Goal: Task Accomplishment & Management: Manage account settings

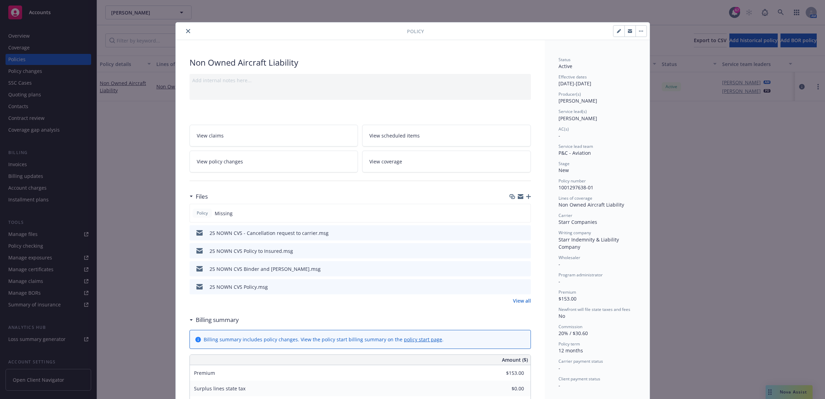
click at [186, 30] on icon "close" at bounding box center [188, 31] width 4 height 4
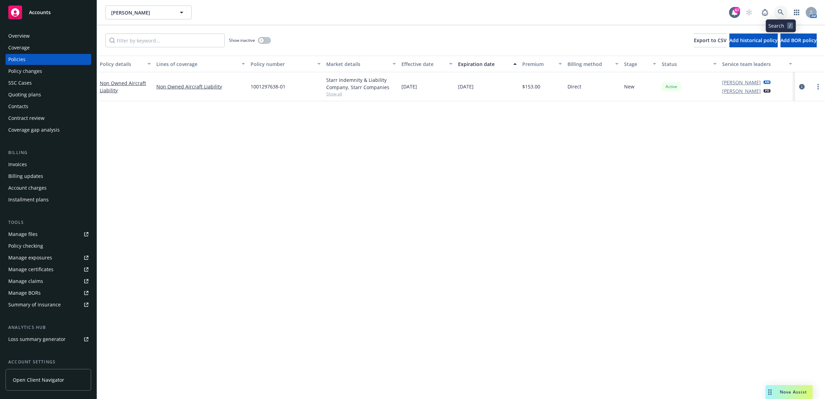
click at [780, 14] on icon at bounding box center [781, 12] width 6 height 6
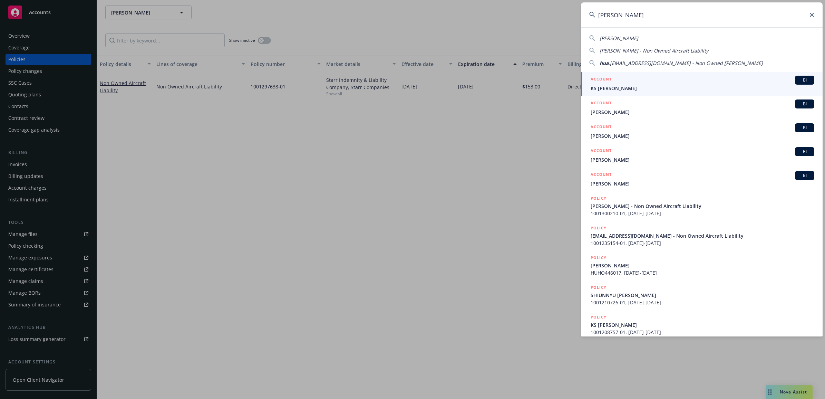
type input "[PERSON_NAME]"
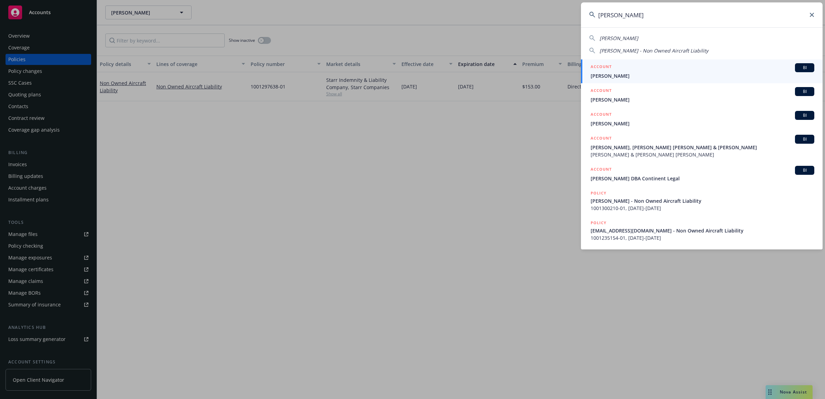
click at [660, 68] on div "ACCOUNT BI" at bounding box center [703, 67] width 224 height 9
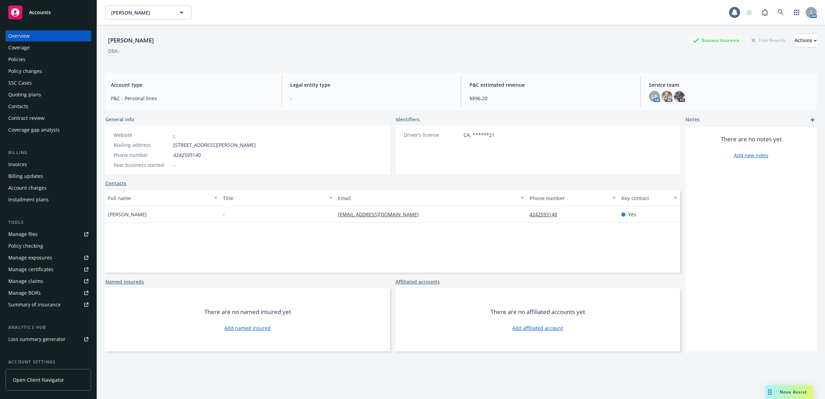
click at [40, 58] on div "Policies" at bounding box center [48, 59] width 80 height 11
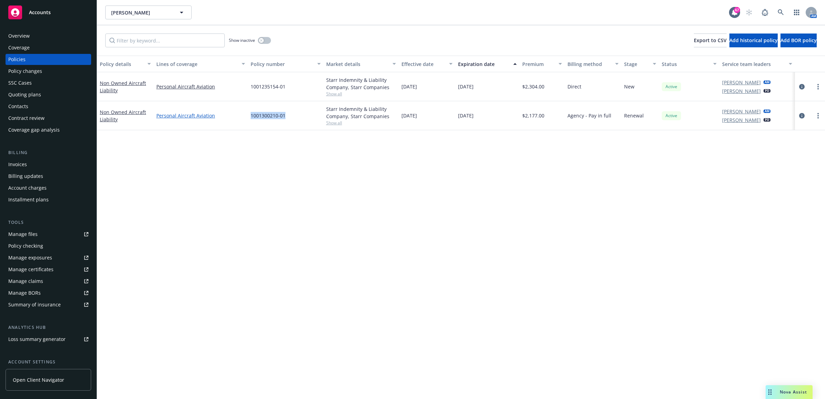
drag, startPoint x: 296, startPoint y: 116, endPoint x: 238, endPoint y: 115, distance: 58.0
click at [238, 115] on div "Non Owned Aircraft Liability Personal Aircraft Aviation 1001300210-01 Starr Ind…" at bounding box center [461, 115] width 728 height 29
drag, startPoint x: 238, startPoint y: 114, endPoint x: 261, endPoint y: 115, distance: 23.8
click at [783, 11] on icon at bounding box center [781, 12] width 6 height 6
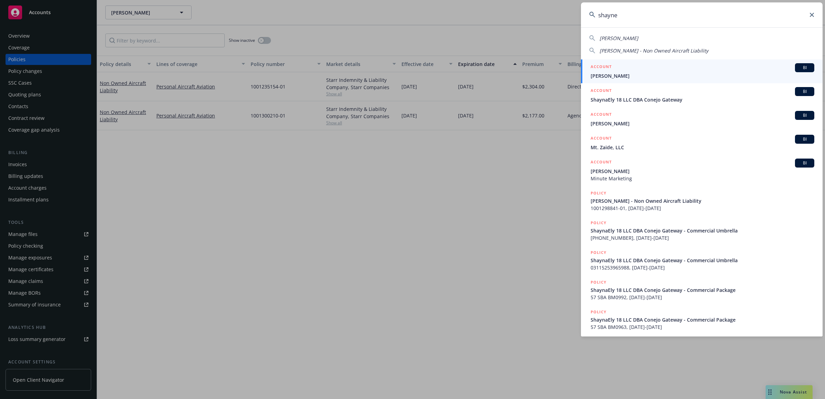
type input "shayne"
click at [649, 69] on div "ACCOUNT BI" at bounding box center [703, 67] width 224 height 9
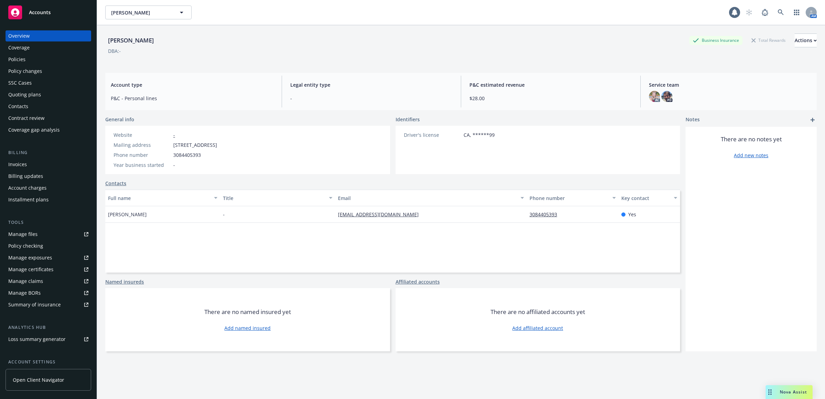
click at [26, 63] on div "Policies" at bounding box center [48, 59] width 80 height 11
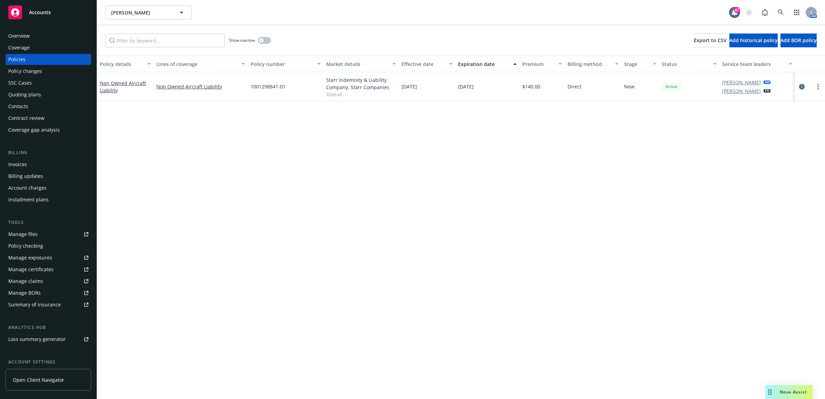
click at [803, 85] on icon "circleInformation" at bounding box center [803, 87] width 6 height 6
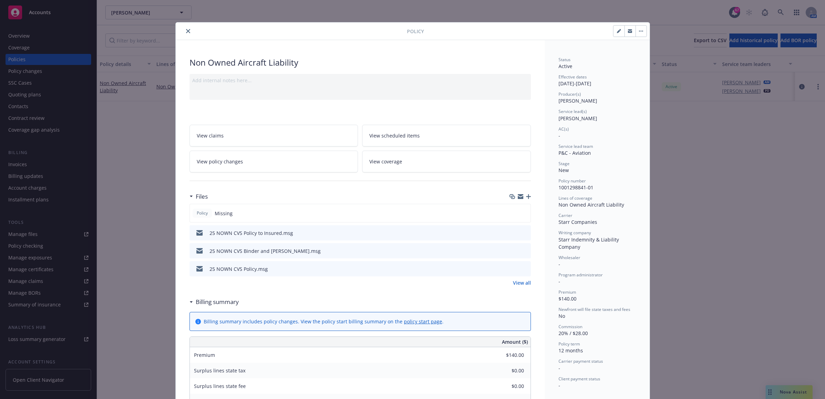
click at [526, 199] on icon "button" at bounding box center [528, 196] width 5 height 5
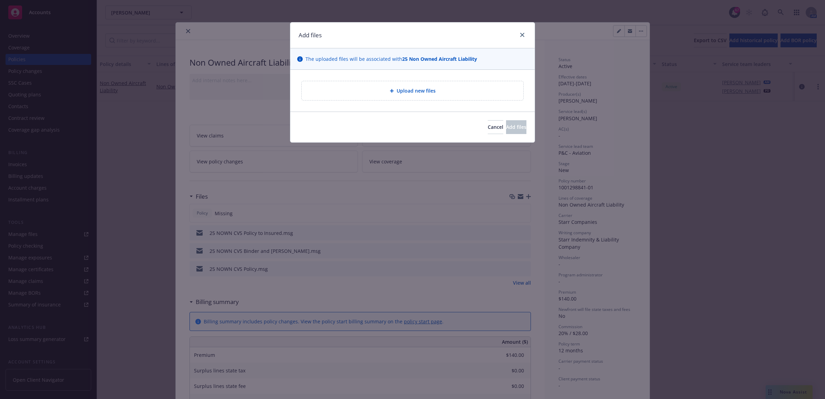
type textarea "x"
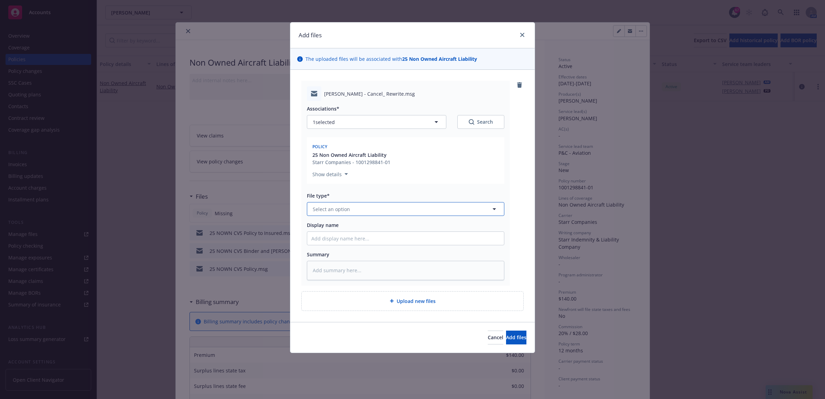
drag, startPoint x: 358, startPoint y: 210, endPoint x: 362, endPoint y: 208, distance: 4.6
click at [359, 209] on button "Select an option" at bounding box center [406, 209] width 198 height 14
type input "email"
click at [356, 221] on div "Email" at bounding box center [405, 228] width 197 height 18
click at [344, 238] on input "Display name" at bounding box center [405, 238] width 197 height 13
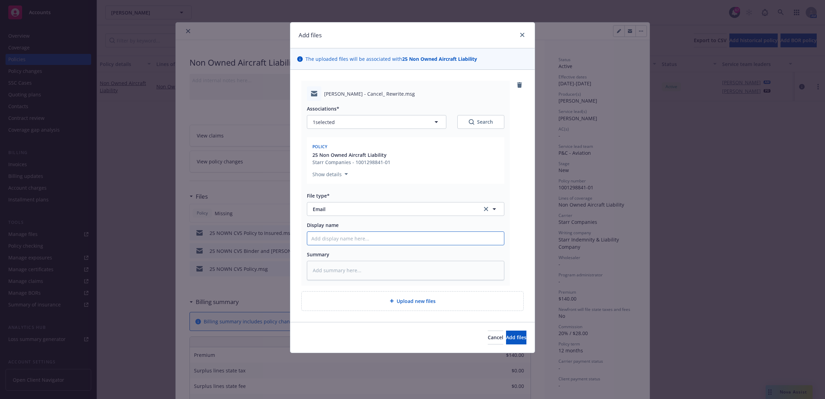
type textarea "x"
type input "2"
type textarea "x"
type input "25"
type textarea "x"
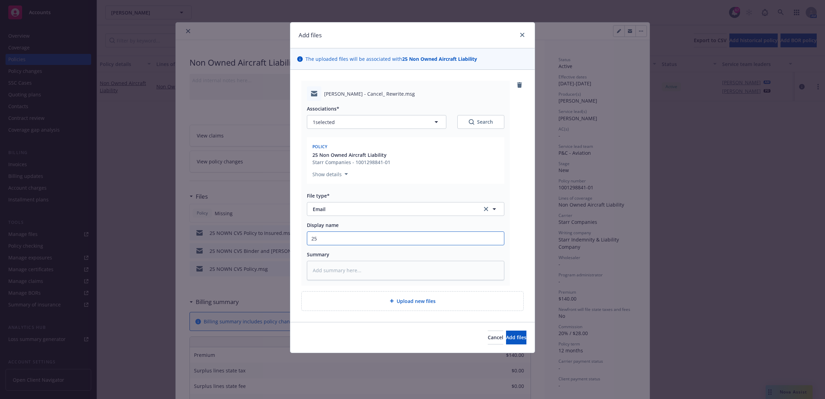
type input "25"
type textarea "x"
type input "25 N"
type textarea "x"
type input "25 NO"
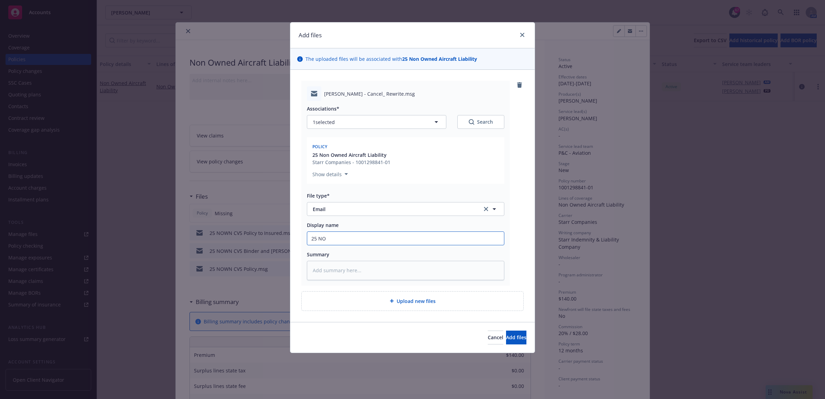
type textarea "x"
type input "25 NOW"
type textarea "x"
type input "25 NOWN"
type textarea "x"
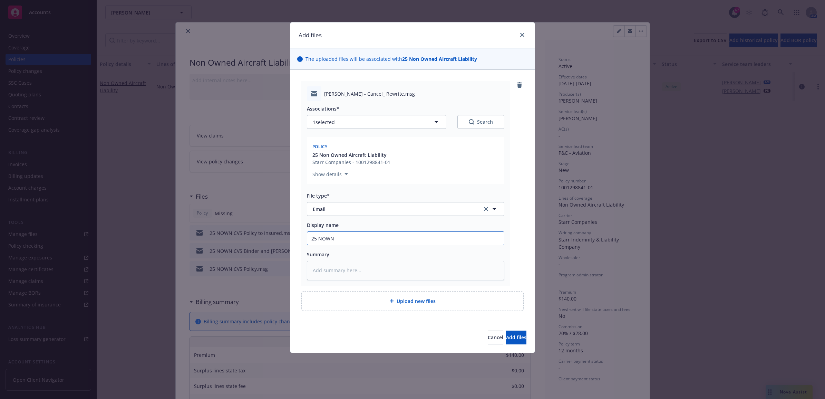
type input "25 NOWNC"
type textarea "x"
type input "25 NOWNC"
type textarea "x"
type input "25 NOWNC"
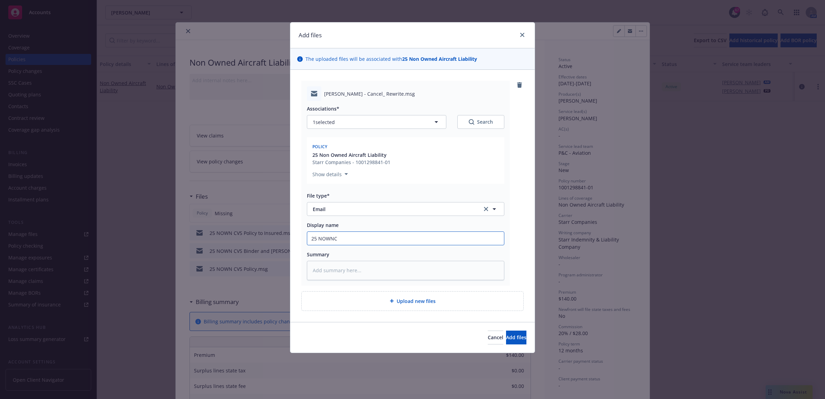
type textarea "x"
type input "25 NOWN"
type textarea "x"
type input "25 NOWN"
type textarea "x"
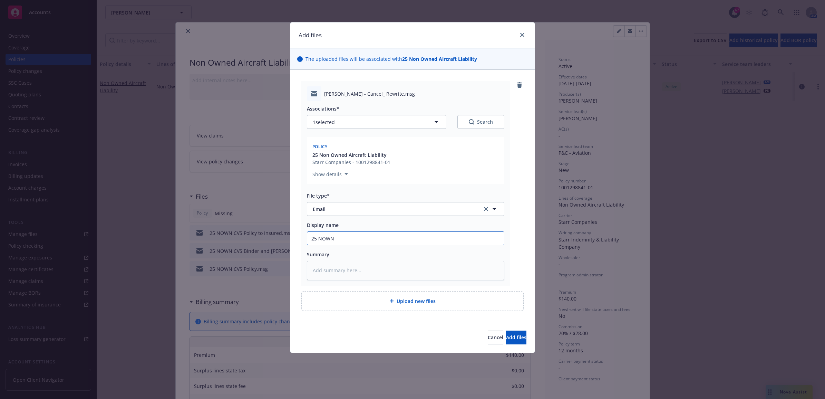
type input "25 NOWN C"
type textarea "x"
type input "25 NOWN CV"
type textarea "x"
type input "25 NOWN CVS"
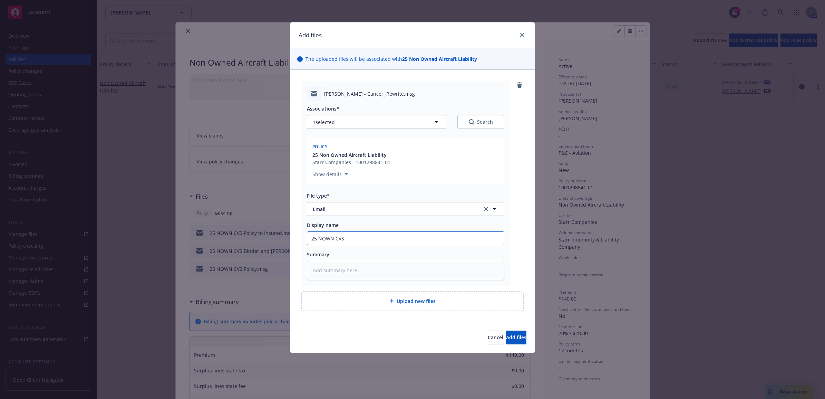
type textarea "x"
type input "25 NOWN CVS"
type textarea "x"
type input "25 NOWN CVS -"
type textarea "x"
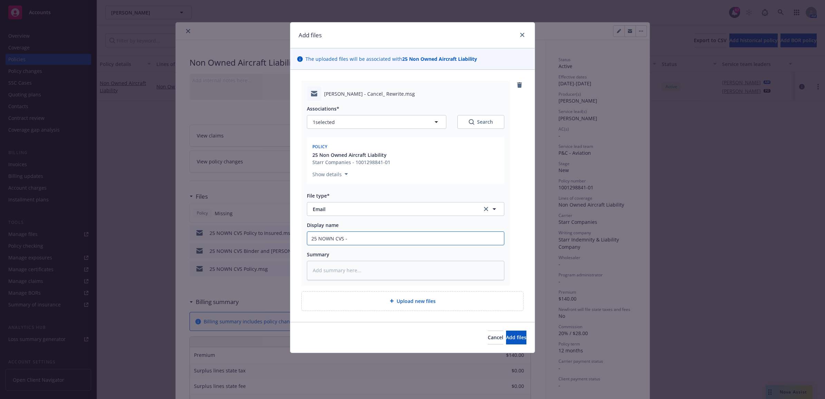
type input "25 NOWN CVS -"
type textarea "x"
type input "25 NOWN CVS - C"
type textarea "x"
type input "25 NOWN CVS - Ca"
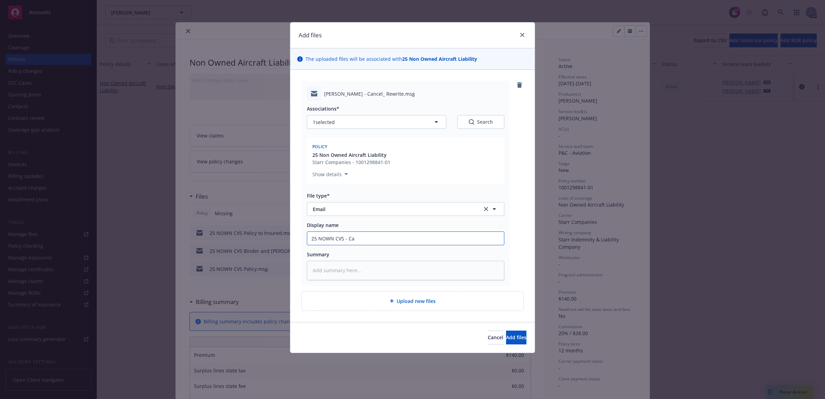
type textarea "x"
type input "25 NOWN CVS - Can"
type textarea "x"
type input "25 NOWN CVS - Canc"
type textarea "x"
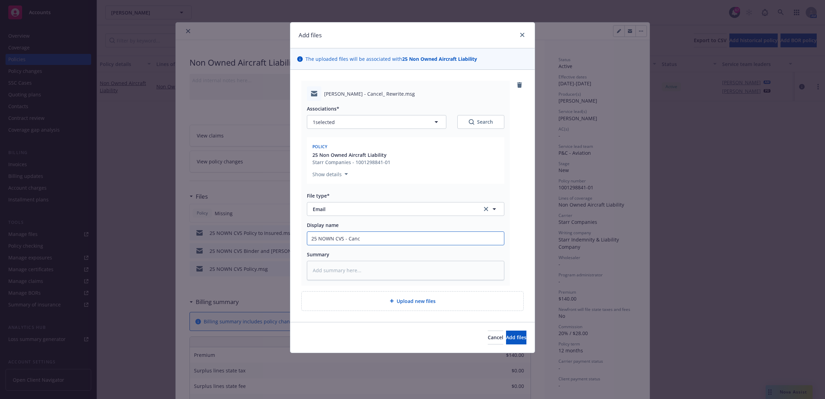
type input "25 NOWN CVS - Cance"
type textarea "x"
type input "25 NOWN CVS - Cancel"
type textarea "x"
type input "25 NOWN CVS - Cancell"
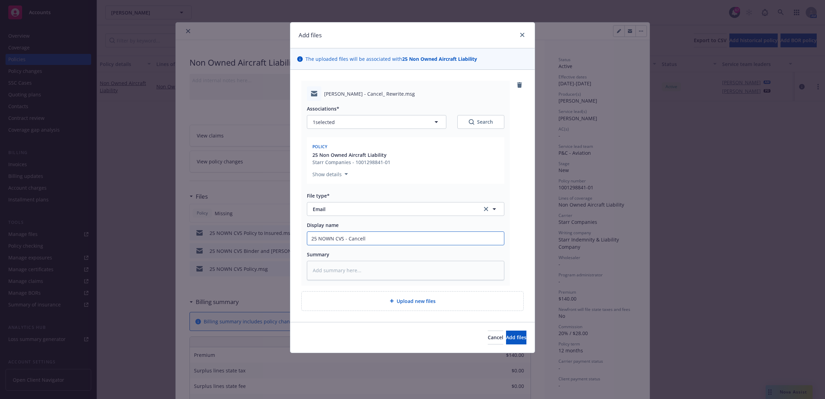
type textarea "x"
type input "25 NOWN CVS - Cancella"
type textarea "x"
type input "25 NOWN CVS - Cancellat"
type textarea "x"
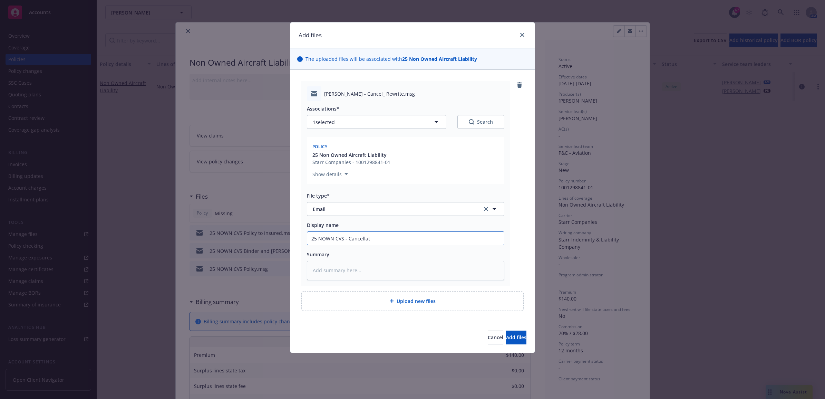
type input "25 NOWN CVS - Cancellati"
type textarea "x"
type input "25 NOWN CVS - Cancellatio"
type textarea "x"
type input "25 NOWN CVS - Cancellation"
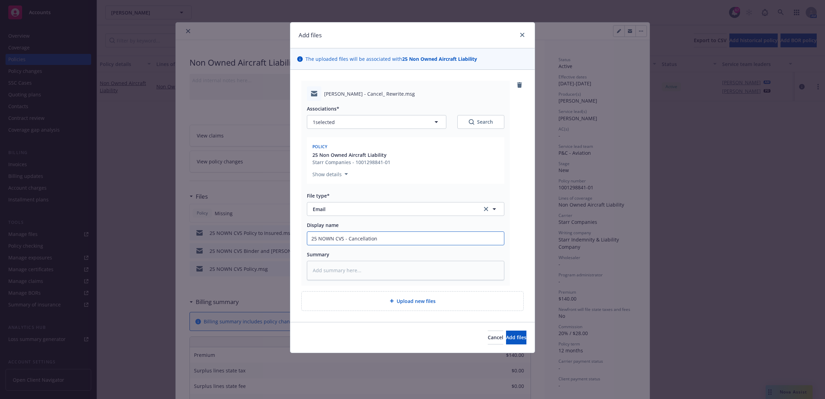
type textarea "x"
type input "25 NOWN CVS - Cancellation"
type textarea "x"
type input "25 NOWN CVS - Cancellation r"
type textarea "x"
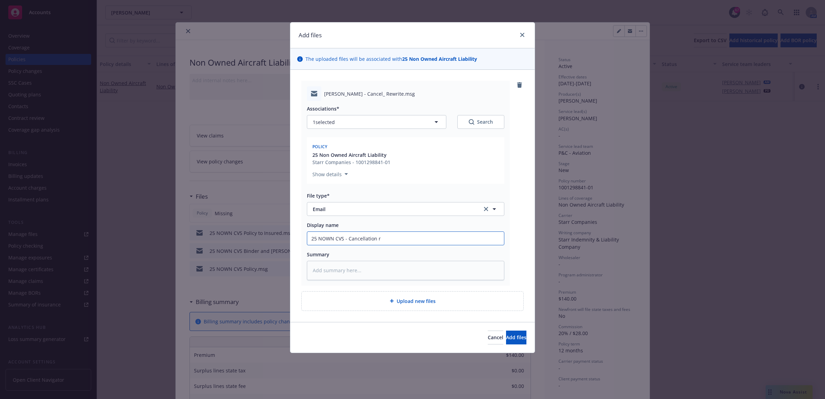
type input "25 NOWN CVS - Cancellation re"
type textarea "x"
type input "25 NOWN CVS - Cancellation req"
type textarea "x"
type input "25 NOWN CVS - Cancellation requ"
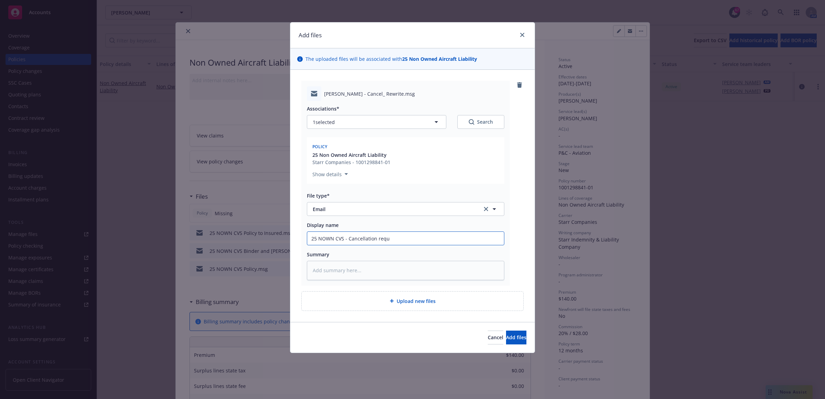
type textarea "x"
type input "25 NOWN CVS - Cancellation reque"
type textarea "x"
type input "25 NOWN CVS - Cancellation reques"
type textarea "x"
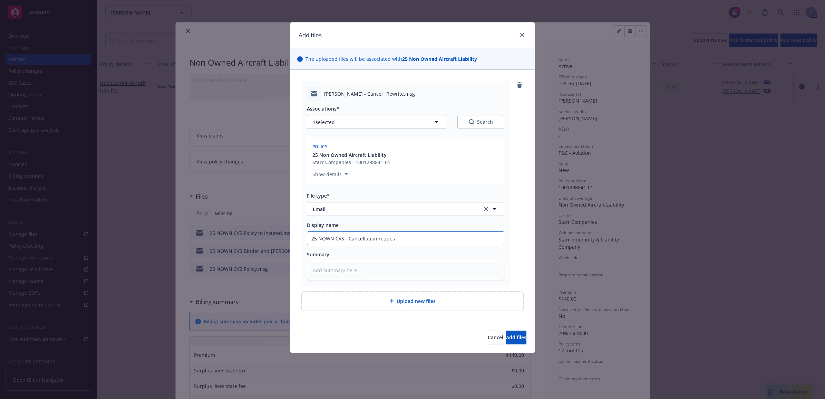
type input "25 NOWN CVS - Cancellation request"
type textarea "x"
type input "25 NOWN CVS - Cancellation request"
type textarea "x"
type input "25 NOWN CVS - Cancellation request t"
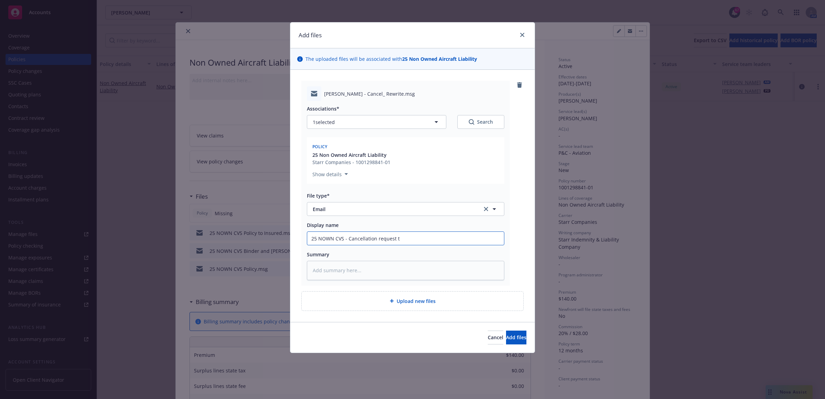
type textarea "x"
type input "25 NOWN CVS - Cancellation request to"
type textarea "x"
type input "25 NOWN CVS - Cancellation request to"
type textarea "x"
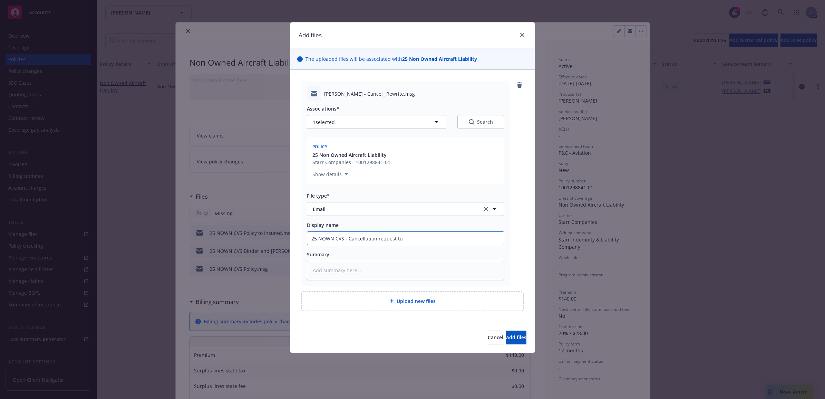
type input "25 NOWN CVS - Cancellation request to C"
type textarea "x"
type input "25 NOWN CVS - Cancellation request to Ca"
type textarea "x"
type input "25 NOWN CVS - Cancellation request to Car"
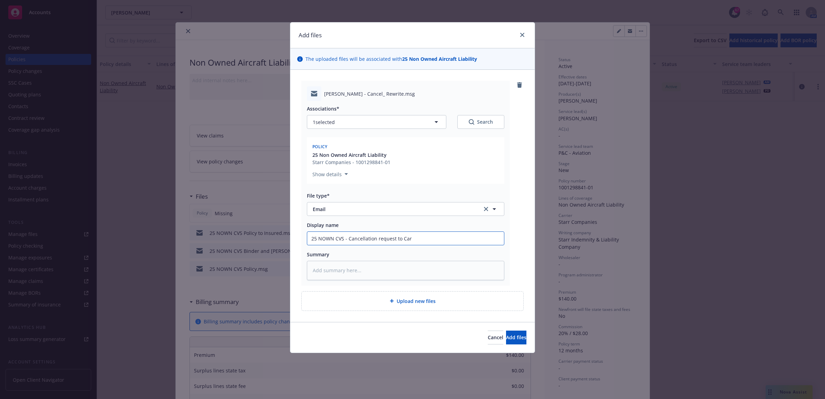
type textarea "x"
type input "25 NOWN CVS - Cancellation request to [PERSON_NAME]"
type textarea "x"
type input "25 NOWN CVS - Cancellation request to [PERSON_NAME]"
type textarea "x"
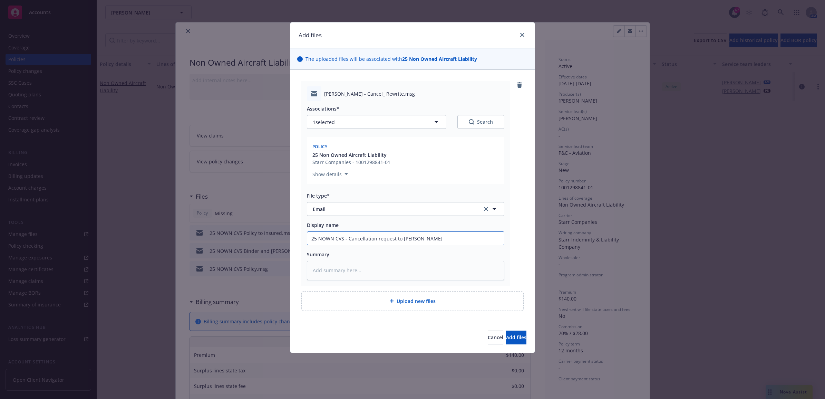
type input "25 NOWN CVS - Cancellation request to [PERSON_NAME]"
type textarea "x"
drag, startPoint x: 465, startPoint y: 238, endPoint x: 232, endPoint y: 230, distance: 233.3
click at [232, 230] on div "Add files The uploaded files will be associated with 25 Non Owned Aircraft Liab…" at bounding box center [412, 199] width 825 height 399
type input "25 NOWN CVS - Cancellation request to Carrier"
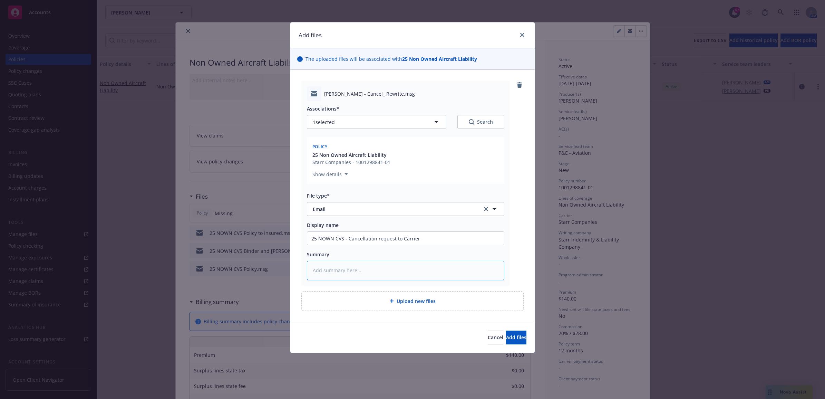
paste textarea "25 NOWN CVS - Cancellation request to Carrier"
type textarea "x"
type textarea "25 NOWN CVS - Cancellation request to Carrier"
drag, startPoint x: 515, startPoint y: 341, endPoint x: 524, endPoint y: 337, distance: 9.8
click at [515, 342] on button "Add files" at bounding box center [516, 338] width 20 height 14
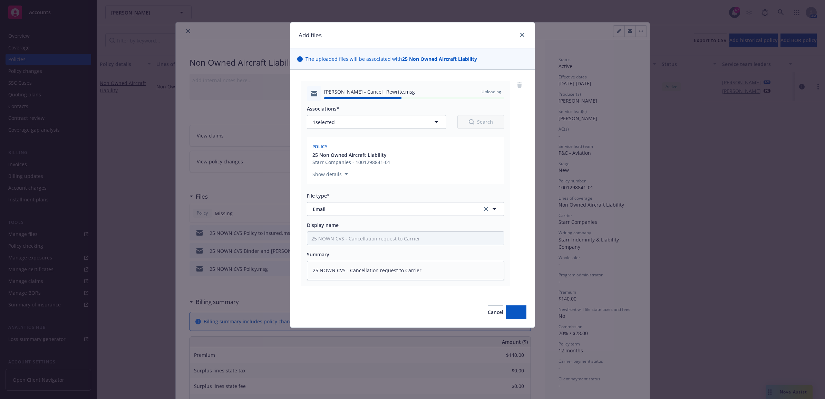
type textarea "x"
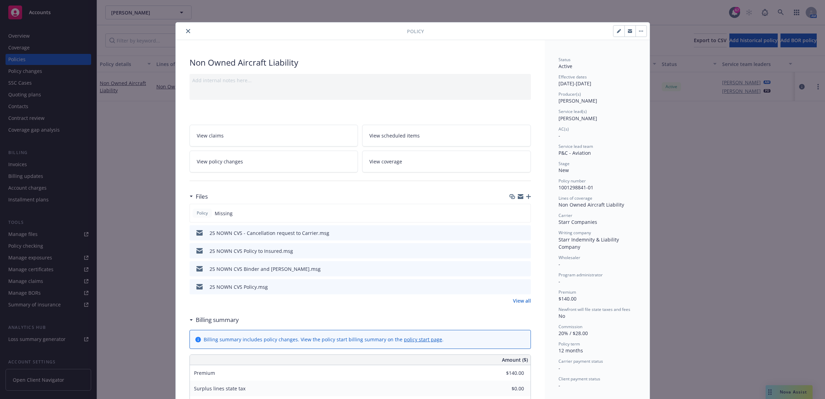
click at [186, 29] on icon "close" at bounding box center [188, 31] width 4 height 4
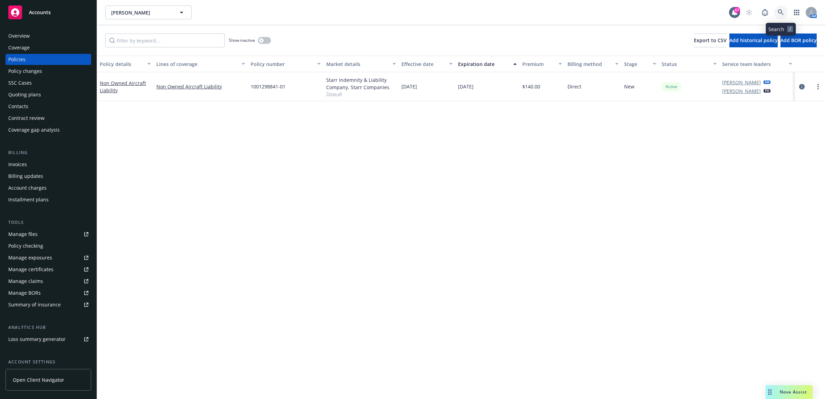
click at [787, 9] on link at bounding box center [781, 13] width 14 height 14
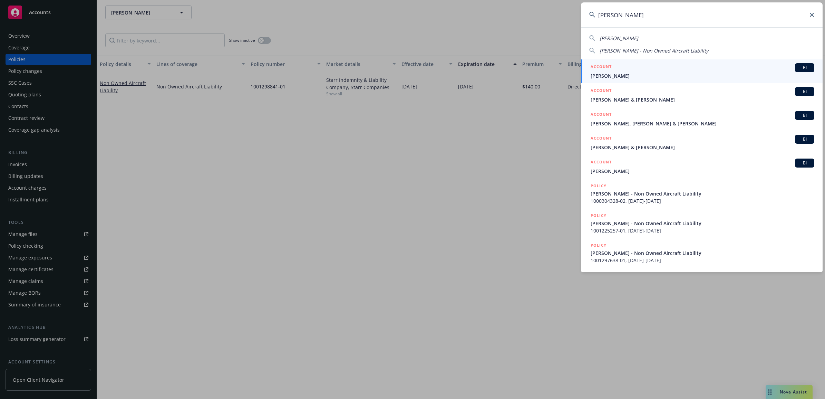
type input "[PERSON_NAME]"
click at [606, 71] on div "ACCOUNT BI" at bounding box center [703, 67] width 224 height 9
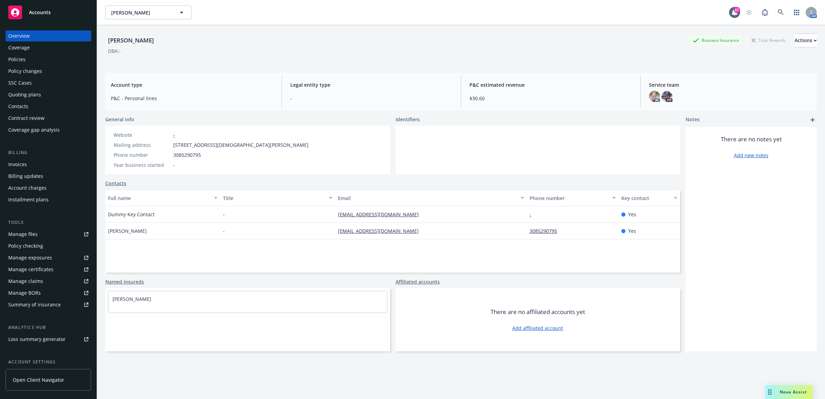
click at [39, 61] on div "Policies" at bounding box center [48, 59] width 80 height 11
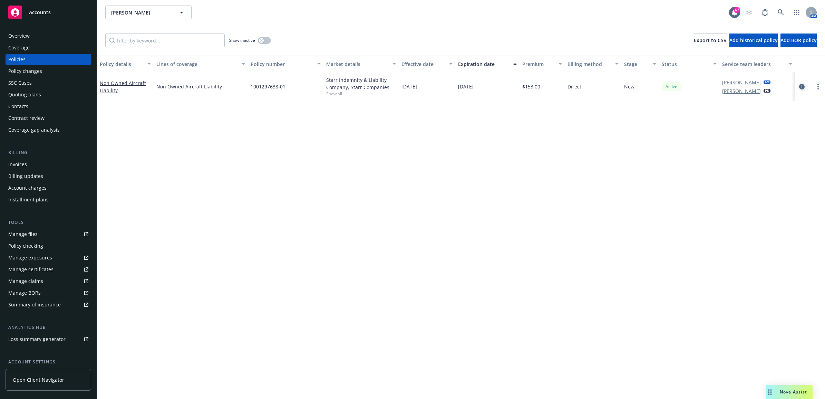
click at [803, 87] on icon "circleInformation" at bounding box center [803, 87] width 6 height 6
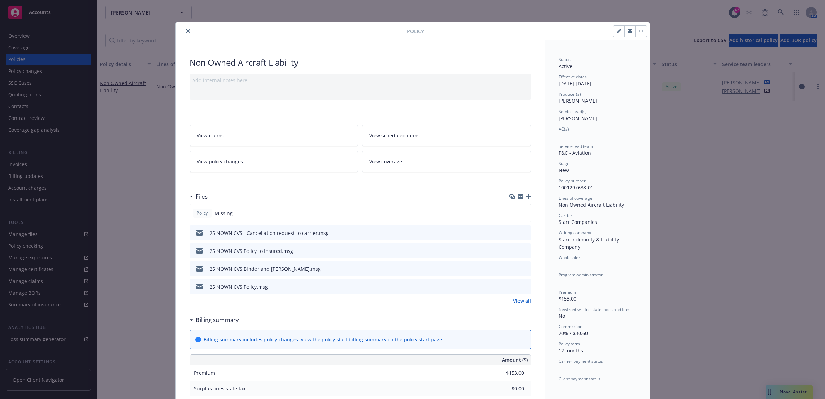
click at [617, 31] on icon "button" at bounding box center [618, 31] width 3 height 3
select select "NEW"
select select "12"
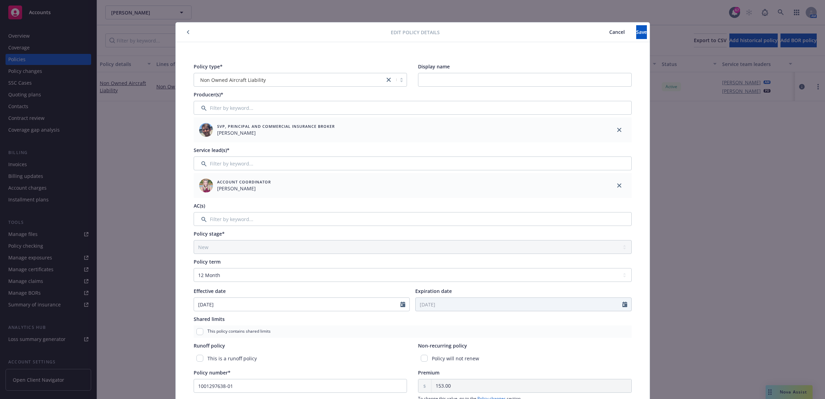
click at [187, 31] on icon "button" at bounding box center [188, 32] width 3 height 4
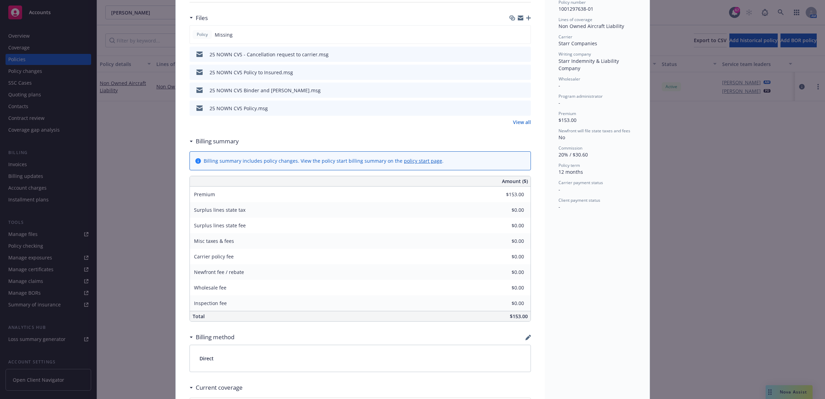
scroll to position [216, 0]
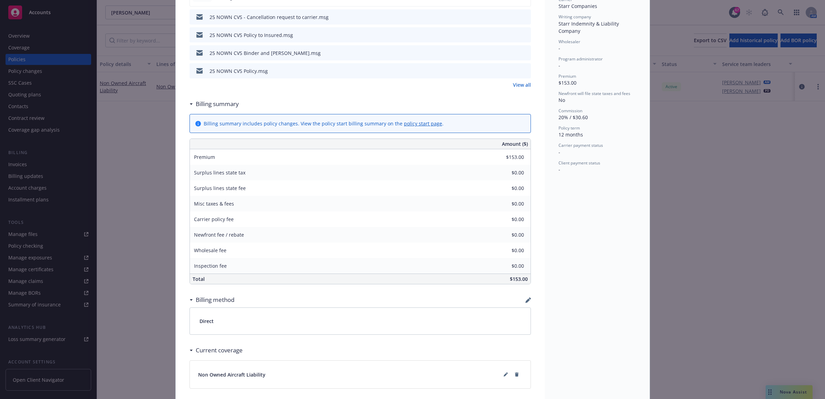
click at [526, 300] on icon "button" at bounding box center [529, 300] width 6 height 6
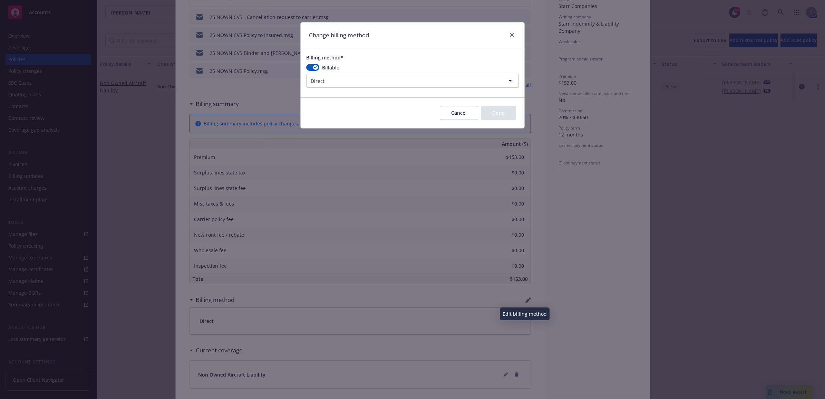
click at [407, 77] on html "Accounts Overview Coverage Policies Policy changes SSC Cases Quoting plans Cont…" at bounding box center [412, 199] width 825 height 399
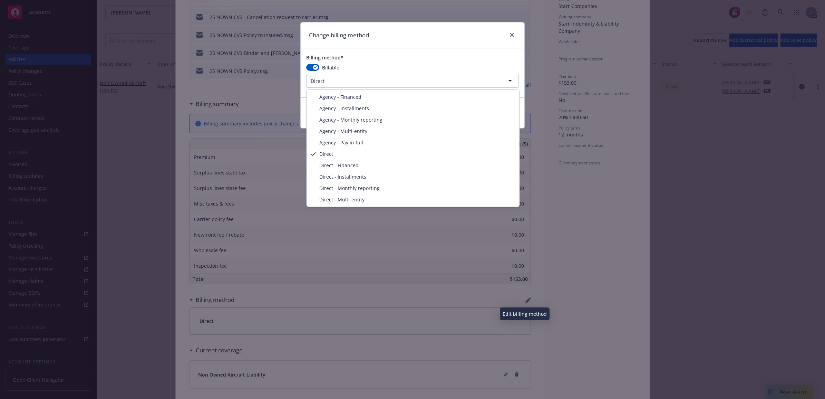
select select "AGENCY_PAY_IN_FULL"
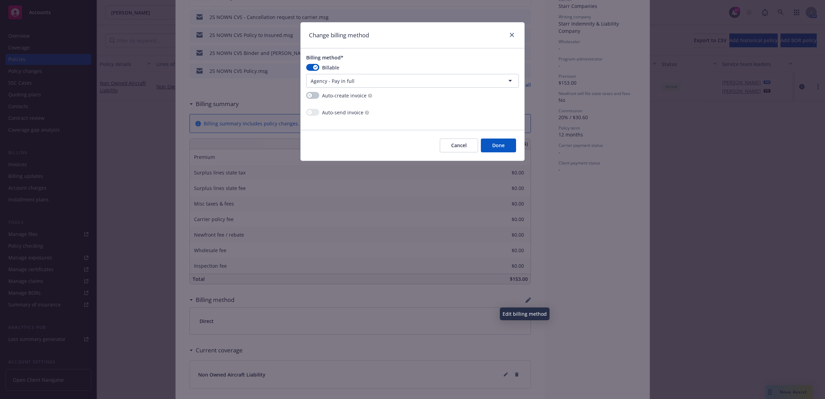
click at [496, 147] on button "Done" at bounding box center [498, 146] width 35 height 14
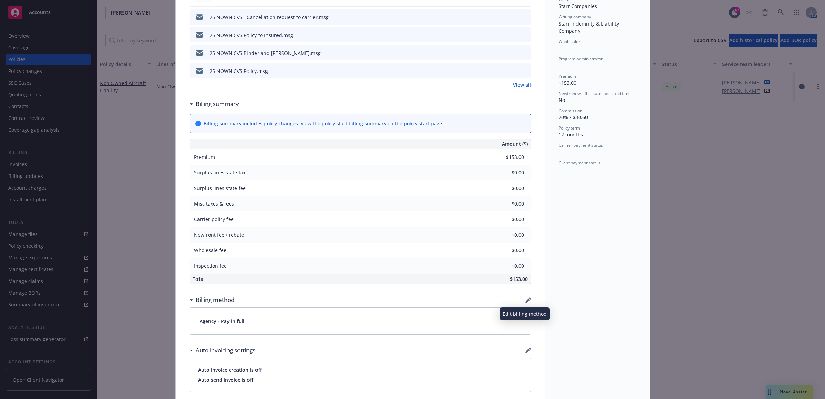
scroll to position [0, 0]
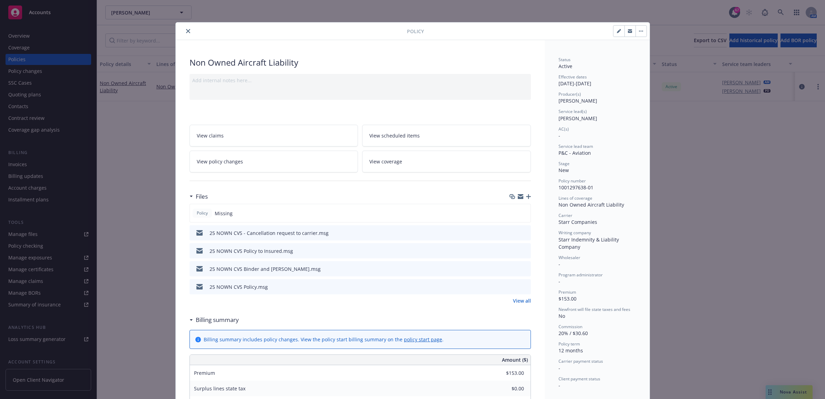
click at [187, 30] on button "close" at bounding box center [188, 31] width 8 height 8
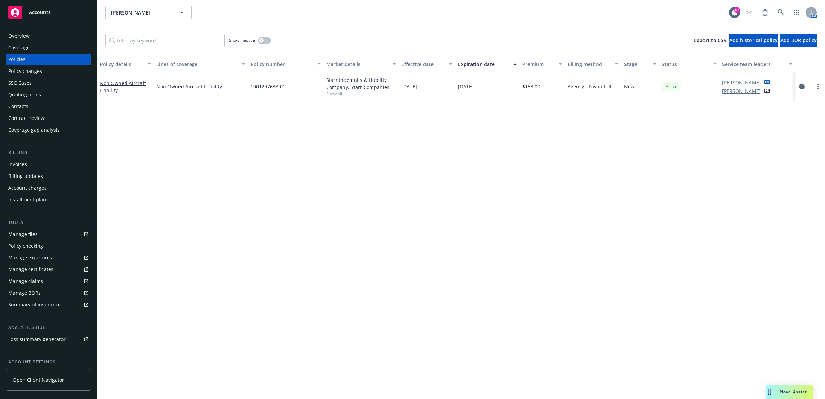
click at [521, 176] on div "Policy details Lines of coverage Policy number Market details Effective date Ex…" at bounding box center [461, 227] width 728 height 343
click at [816, 85] on link "more" at bounding box center [818, 87] width 8 height 8
click at [790, 125] on link "End policy" at bounding box center [782, 129] width 81 height 14
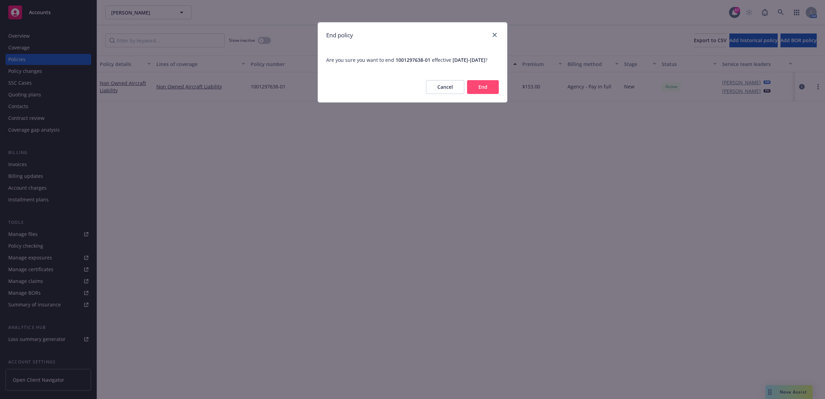
click at [480, 94] on button "End" at bounding box center [483, 87] width 32 height 14
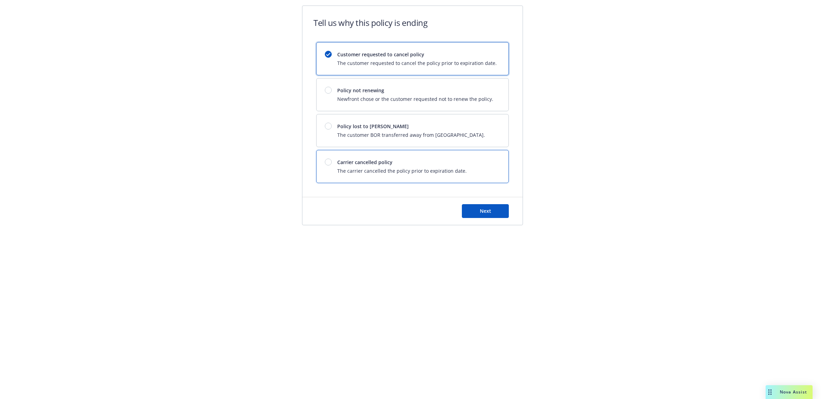
click at [403, 163] on span "Carrier cancelled policy" at bounding box center [402, 162] width 130 height 7
click at [474, 216] on button "Next" at bounding box center [485, 211] width 47 height 14
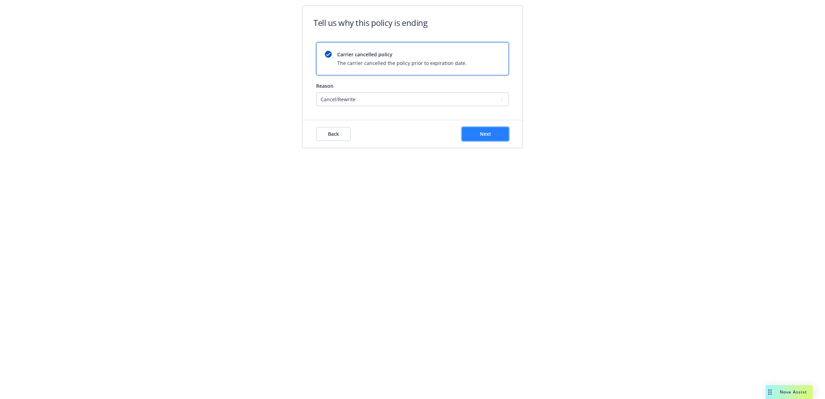
click at [485, 129] on button "Next" at bounding box center [485, 134] width 47 height 14
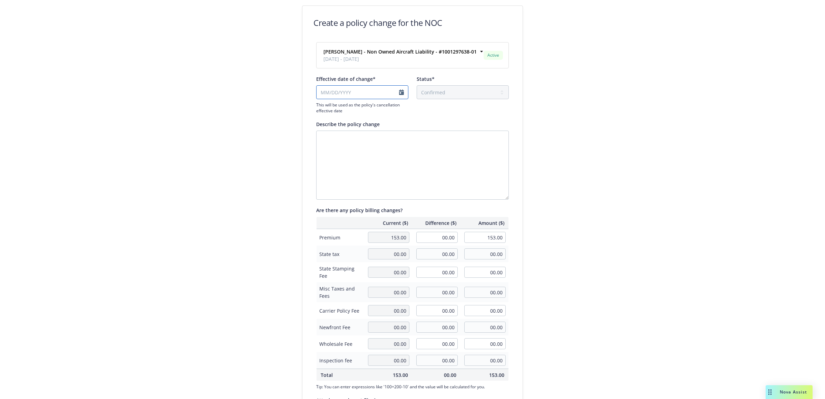
click at [385, 89] on input "Effective date of change*" at bounding box center [362, 92] width 92 height 14
select select "September"
select select "2025"
click at [341, 147] on span "16" at bounding box center [343, 149] width 6 height 7
type input "[DATE]"
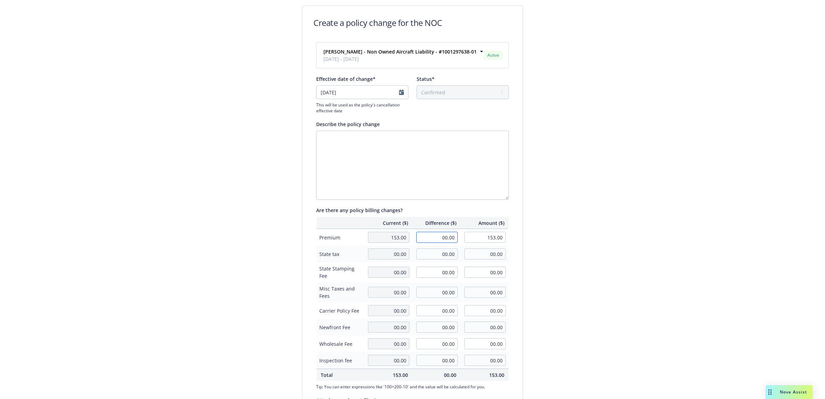
drag, startPoint x: 435, startPoint y: 236, endPoint x: 465, endPoint y: 244, distance: 31.8
click at [460, 244] on tr "Premium 153.00 00.00 153.00" at bounding box center [413, 237] width 192 height 17
type input "-129.00"
type input "24.00"
drag, startPoint x: 685, startPoint y: 232, endPoint x: 648, endPoint y: 281, distance: 61.8
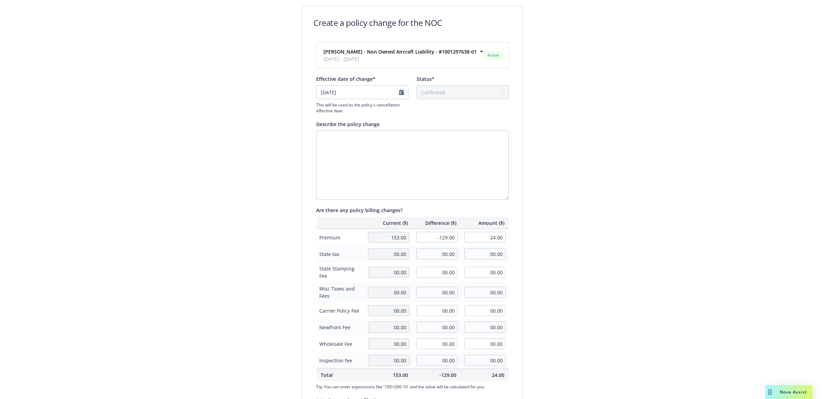
click at [685, 232] on div "Create a policy change for the NOC [PERSON_NAME] - Non Owned Aircraft Liability…" at bounding box center [412, 237] width 825 height 474
drag, startPoint x: 421, startPoint y: 162, endPoint x: 427, endPoint y: 156, distance: 7.8
click at [421, 162] on textarea "Describe the policy change" at bounding box center [412, 165] width 193 height 69
drag, startPoint x: 458, startPoint y: 141, endPoint x: 463, endPoint y: 140, distance: 4.9
click at [458, 141] on textarea "Cancelled due to limit change -" at bounding box center [412, 165] width 193 height 69
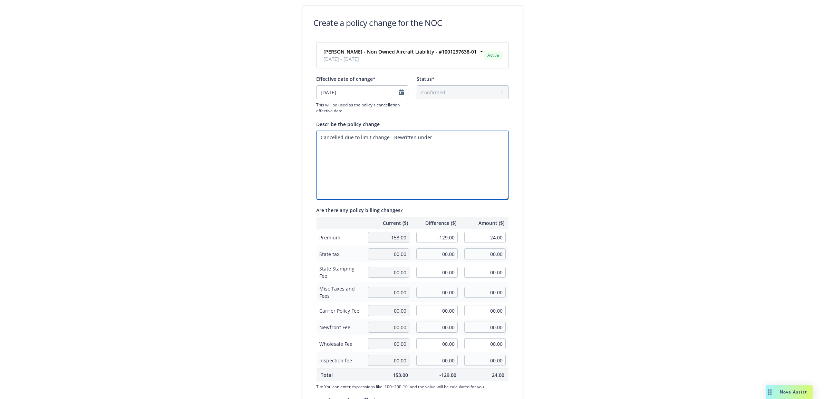
drag, startPoint x: 482, startPoint y: 142, endPoint x: 498, endPoint y: 139, distance: 15.9
click at [482, 142] on textarea "Cancelled due to limit change - Rewritten under" at bounding box center [412, 165] width 193 height 69
paste textarea "1001300664-01"
type textarea "Cancelled due to limit change - Rewritten under 1001300664-01"
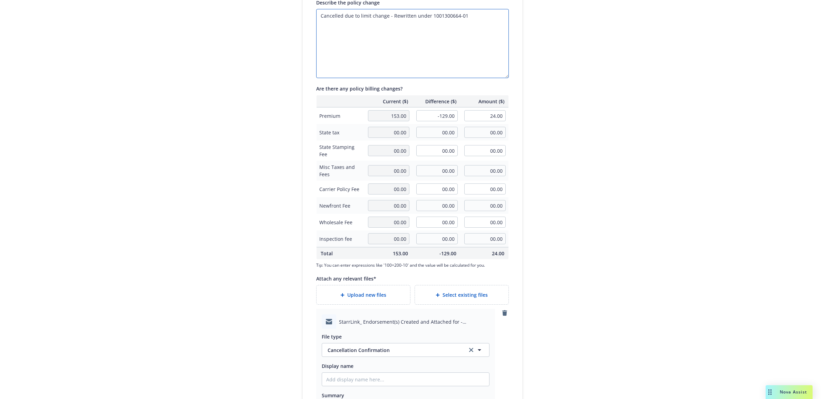
scroll to position [197, 0]
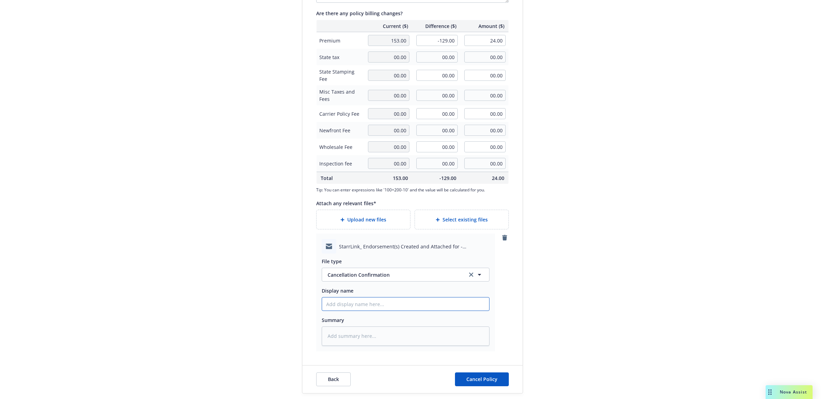
click at [364, 303] on input "Display name" at bounding box center [405, 303] width 167 height 13
type textarea "x"
type input "2"
type textarea "x"
type input "25"
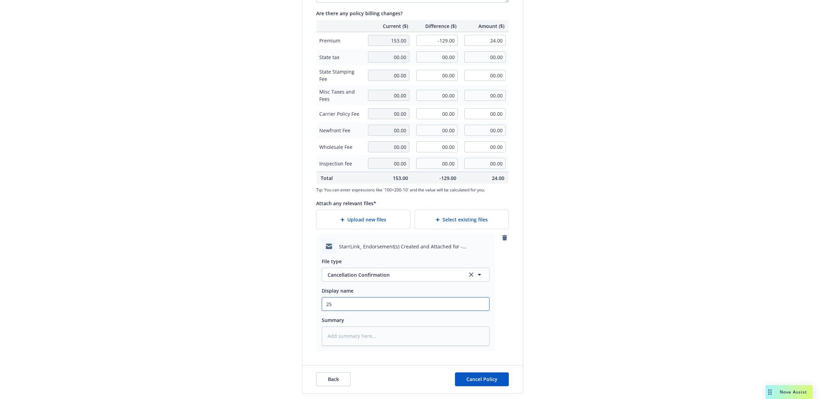
type textarea "x"
type input "25"
type textarea "x"
type input "25 N"
type textarea "x"
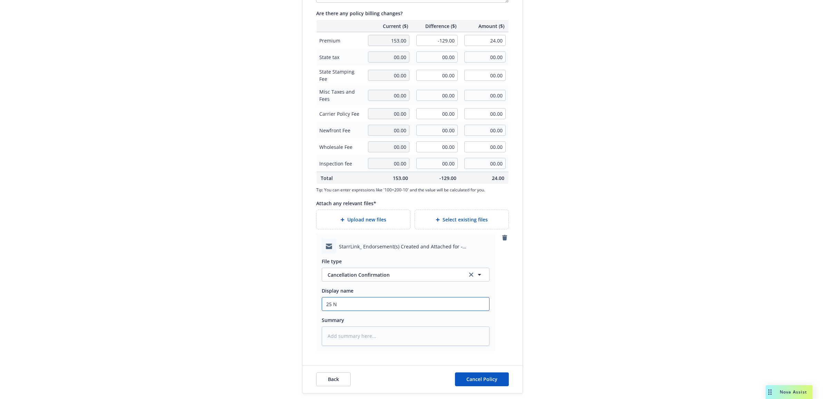
type input "25 NO"
type textarea "x"
type input "25 NOW"
type textarea "x"
type input "25 NOWN"
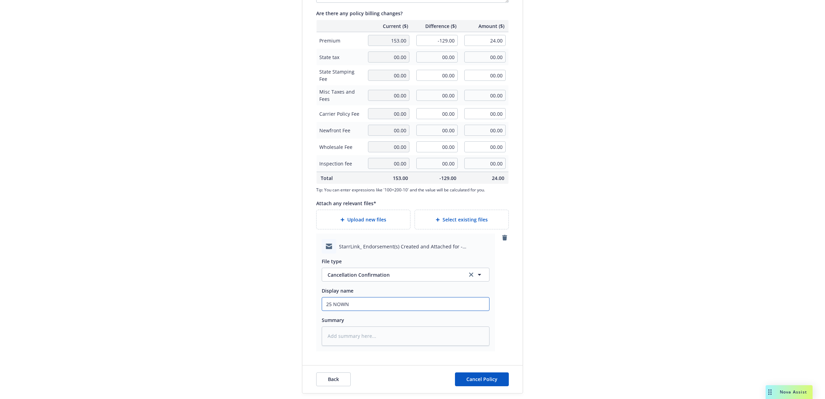
type textarea "x"
type input "25 NOWN"
type textarea "x"
type input "25 NOWN C"
type textarea "x"
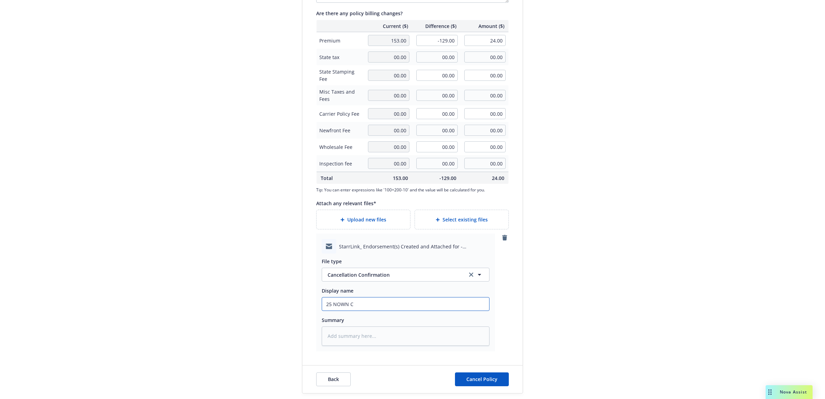
type input "25 NOWN CV"
type textarea "x"
type input "25 NOWN CVS"
type textarea "x"
type input "25 NOWN CVS"
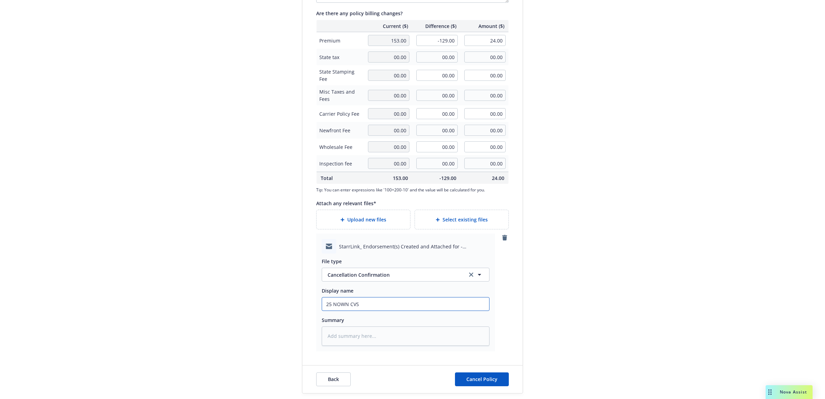
type textarea "x"
type input "25 NOWN CVS -"
type textarea "x"
type input "25 NOWN CVS -"
type textarea "x"
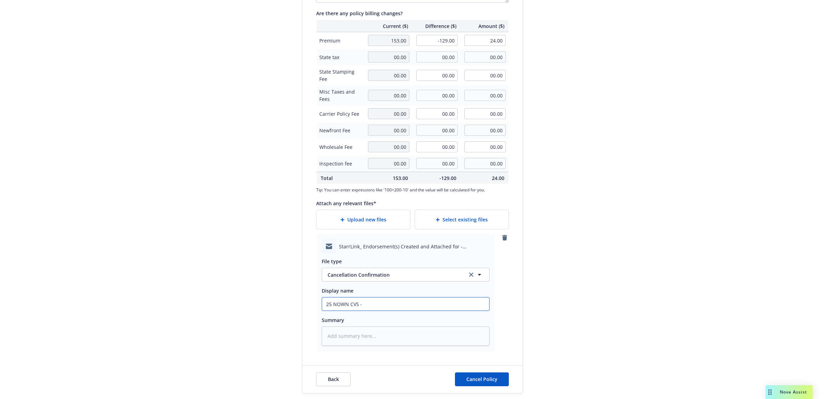
type input "25 NOWN CVS - C"
type textarea "x"
type input "25 NOWN CVS - Ca"
type textarea "x"
type input "25 NOWN CVS - Can"
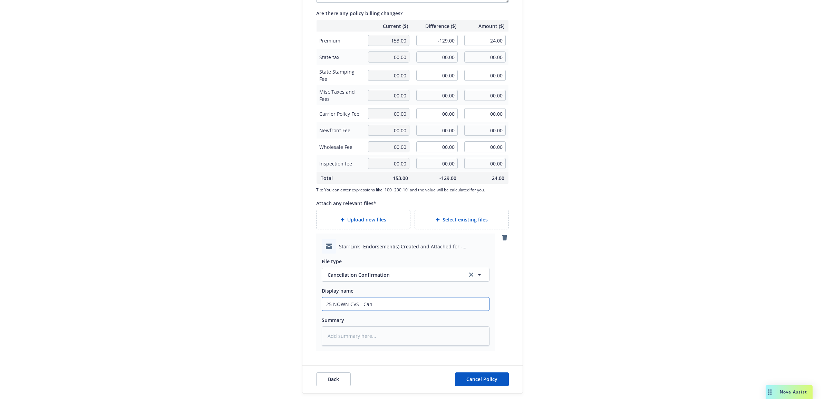
type textarea "x"
type input "25 NOWN CVS - Canc"
type textarea "x"
type input "25 NOWN CVS - Cance"
type textarea "x"
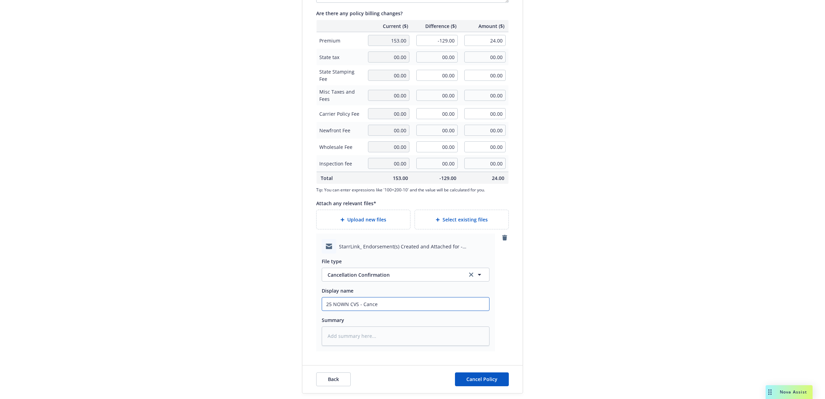
type input "25 NOWN CVS - Cancel"
type textarea "x"
type input "25 NOWN CVS - Cancell"
type textarea "x"
type input "25 NOWN CVS - Cancella"
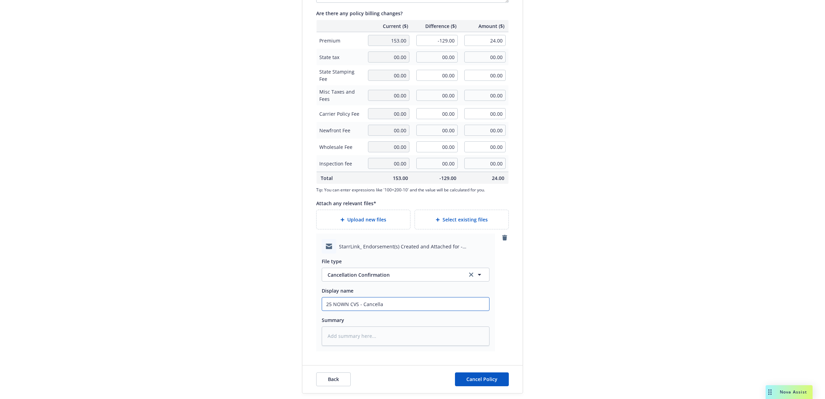
type textarea "x"
type input "25 NOWN CVS - Cancellat"
type textarea "x"
type input "25 NOWN CVS - Cancellati"
type textarea "x"
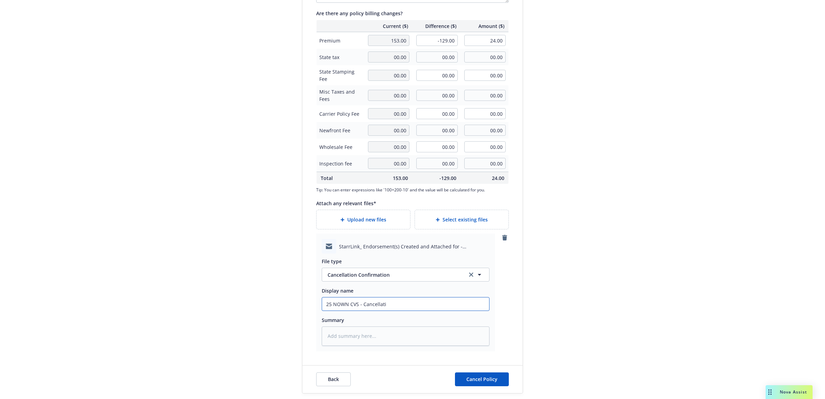
type input "25 NOWN CVS - Cancellatio"
type textarea "x"
type input "25 NOWN CVS - Cancellation"
type textarea "x"
type input "25 NOWN CVS - Cancellation"
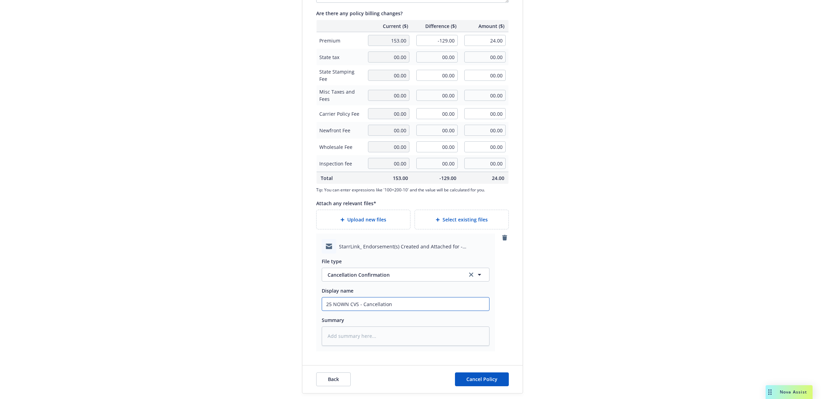
type textarea "x"
type input "25 NOWN CVS - Cancellation C"
type textarea "x"
type input "25 NOWN CVS - Cancellation Co"
type textarea "x"
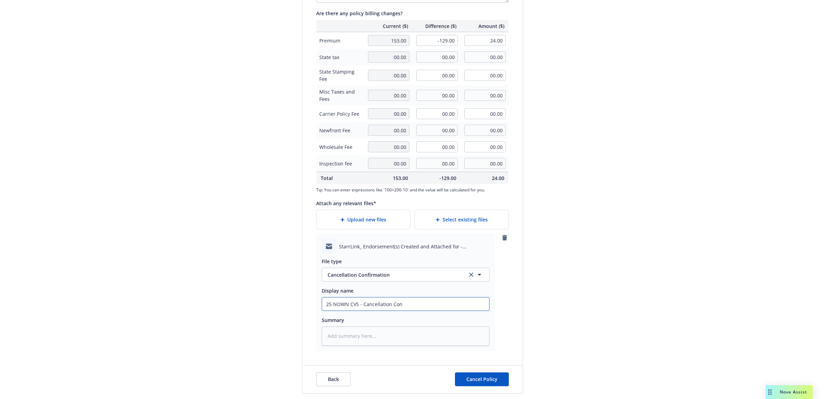
type input "25 NOWN CVS - Cancellation Conf"
type textarea "x"
type input "25 NOWN CVS - Cancellation Confi"
type textarea "x"
type input "25 NOWN CVS - Cancellation Confir"
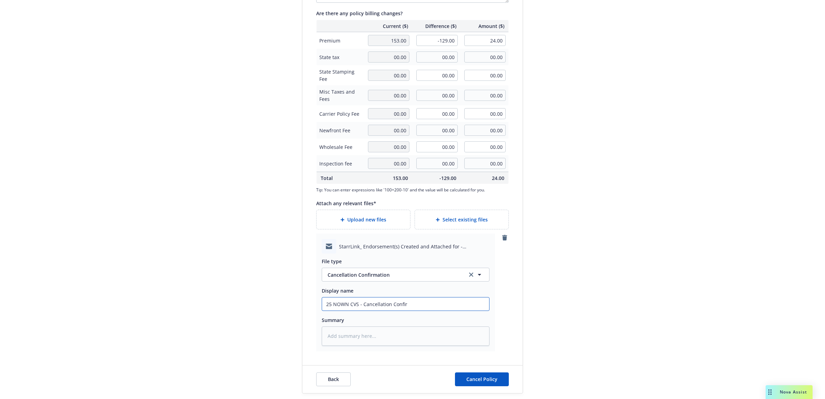
type textarea "x"
type input "25 NOWN CVS - Cancellation Confirm"
type textarea "x"
type input "25 NOWN CVS - Cancellation Confirma"
type textarea "x"
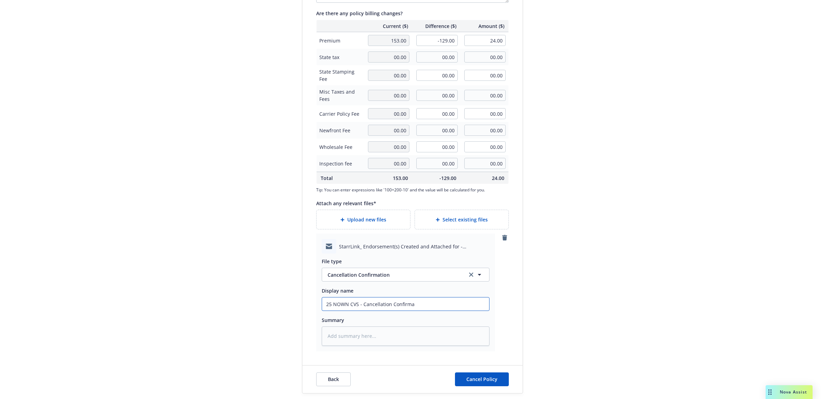
type input "25 NOWN CVS - Cancellation Confirmat"
type textarea "x"
type input "25 NOWN CVS - Cancellation Confirmati"
type textarea "x"
type input "25 NOWN CVS - Cancellation Confirmatio"
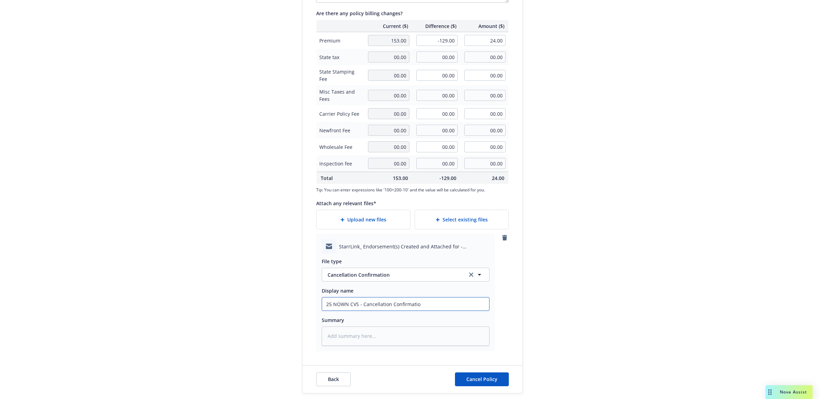
type textarea "x"
type input "25 NOWN CVS - Cancellation Confirmation"
type textarea "x"
type input "25 NOWN CVS - Cancellation Confirmation"
type textarea "x"
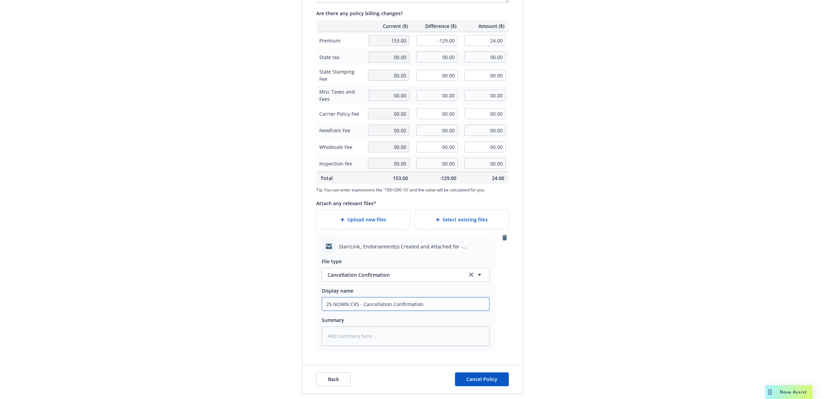
type input "25 NOWN CVS - Cancellation Confirmation f"
type textarea "x"
type input "25 NOWN CVS - Cancellation Confirmation fr"
type textarea "x"
type input "25 NOWN CVS - Cancellation Confirmation fro"
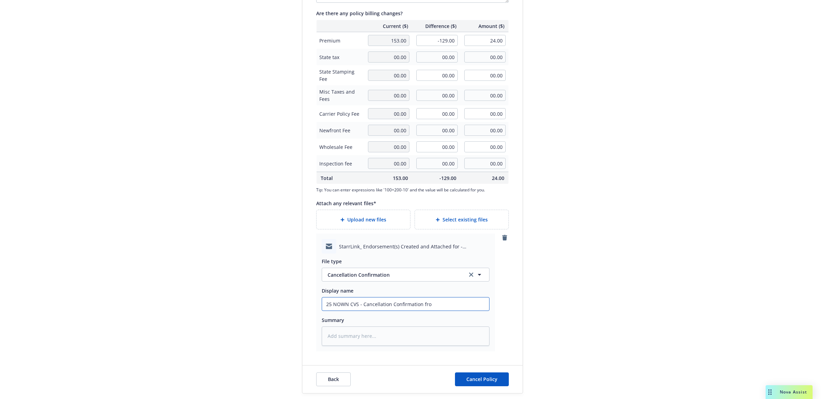
type textarea "x"
drag, startPoint x: 427, startPoint y: 303, endPoint x: 320, endPoint y: 314, distance: 107.3
click at [294, 314] on form "Create a policy change for the NOC [PERSON_NAME] - Non Owned Aircraft Liability…" at bounding box center [413, 101] width 238 height 585
paste textarea "25 NOWN CVS - Cancellation Confirmation from [PERSON_NAME]"
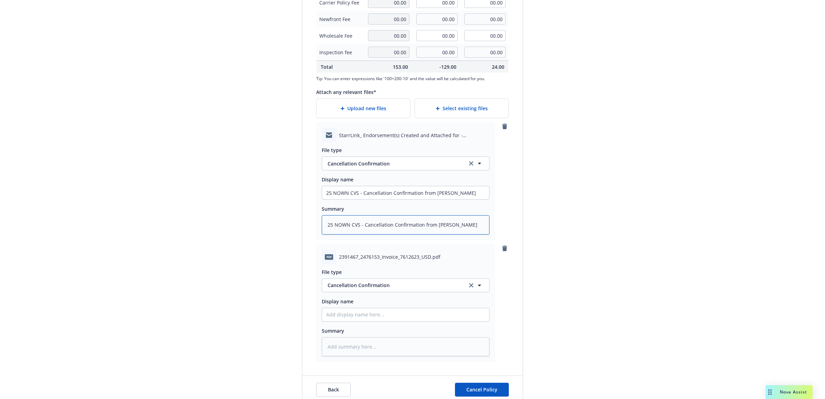
scroll to position [319, 0]
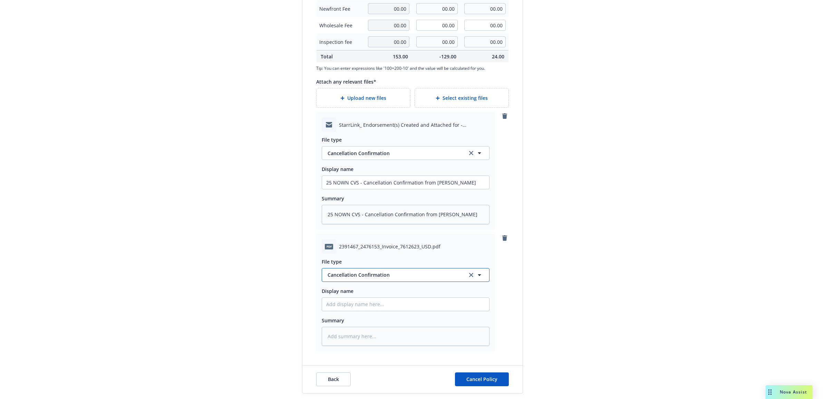
click at [360, 279] on button "Cancellation Confirmation" at bounding box center [406, 275] width 168 height 14
click at [359, 254] on span "Invoice - Third Party" at bounding box center [353, 255] width 48 height 7
paste input "25 NOWN CVS - Cancellation Confirmation from [PERSON_NAME]"
click at [360, 337] on textarea at bounding box center [406, 336] width 168 height 19
click at [475, 383] on button "Cancel Policy" at bounding box center [482, 379] width 54 height 14
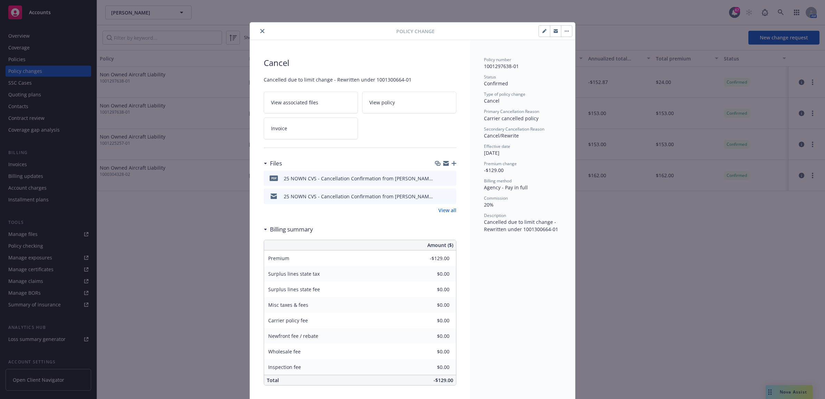
click at [262, 30] on button "close" at bounding box center [262, 31] width 8 height 8
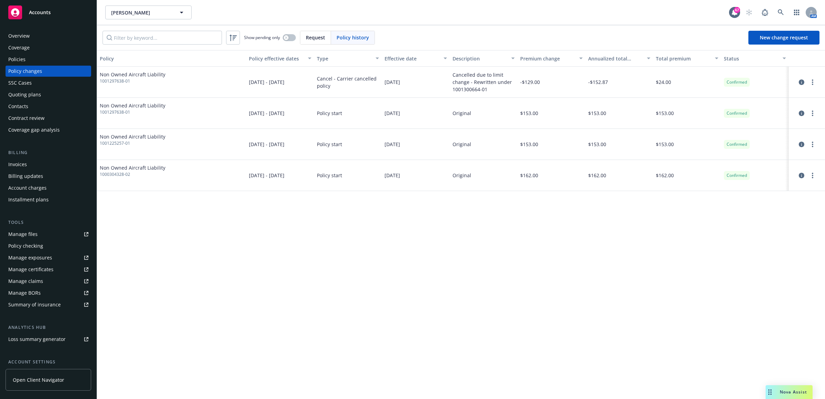
click at [26, 168] on div "Invoices" at bounding box center [17, 164] width 19 height 11
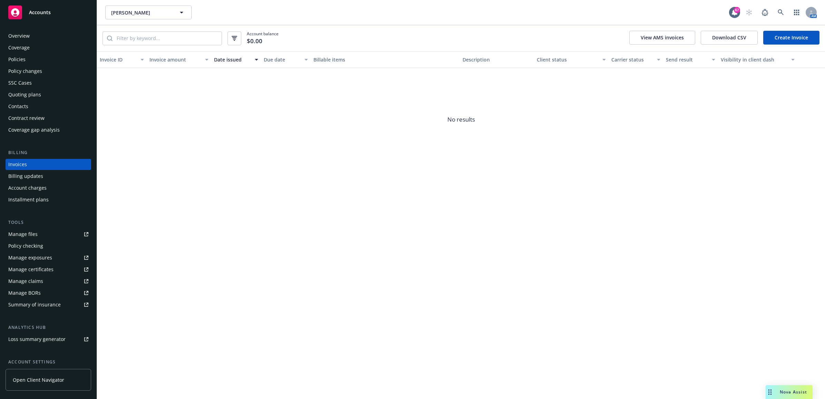
drag, startPoint x: 792, startPoint y: 38, endPoint x: 755, endPoint y: 61, distance: 44.1
click at [792, 38] on link "Create Invoice" at bounding box center [792, 38] width 56 height 14
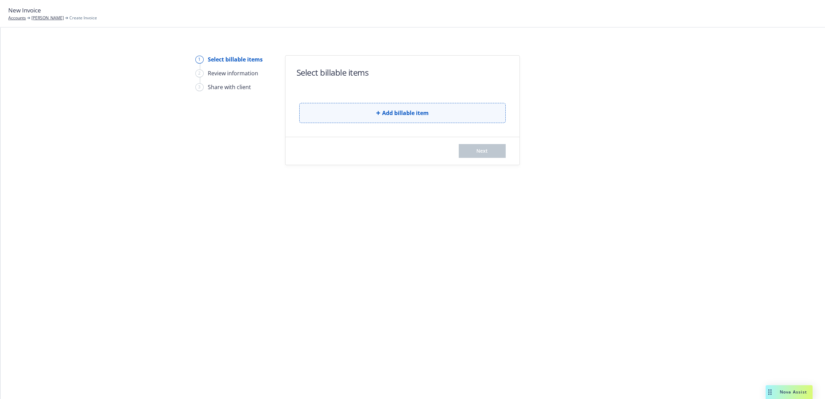
click at [366, 107] on button "Add billable item" at bounding box center [402, 113] width 207 height 20
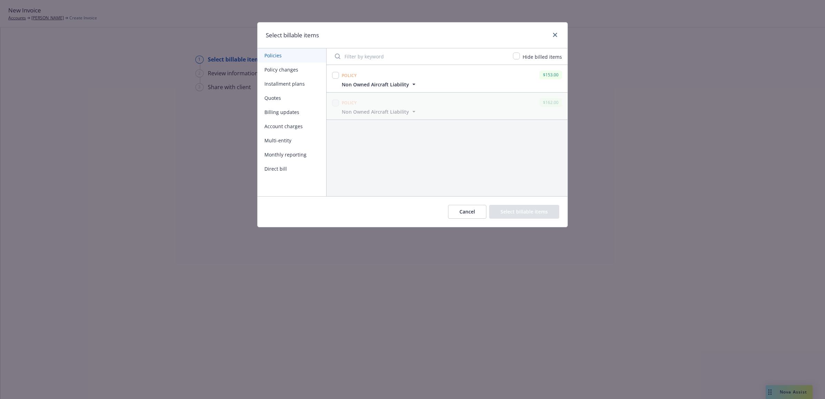
click at [275, 70] on button "Policy changes" at bounding box center [292, 70] width 69 height 14
click at [338, 73] on input "checkbox" at bounding box center [335, 75] width 7 height 7
checkbox input "true"
click at [525, 213] on button "Select billable items" at bounding box center [524, 212] width 70 height 14
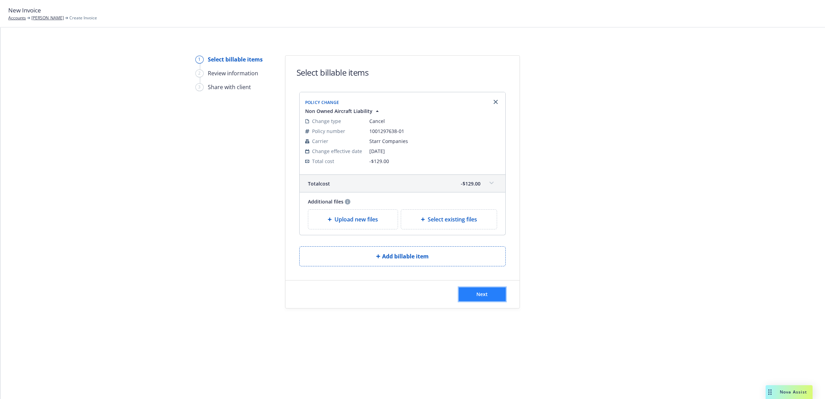
click at [494, 297] on button "Next" at bounding box center [482, 294] width 47 height 14
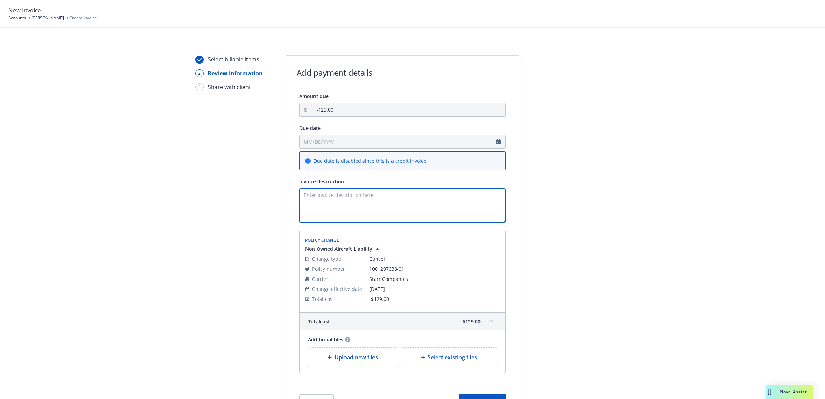
click at [398, 197] on textarea "Invoice description" at bounding box center [402, 205] width 207 height 35
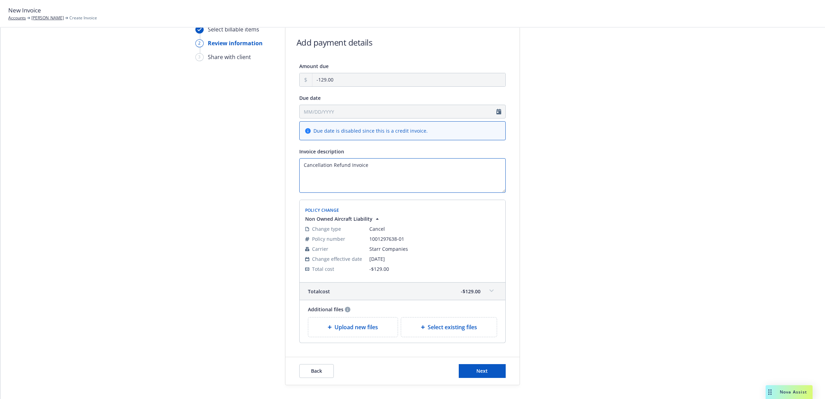
scroll to position [61, 0]
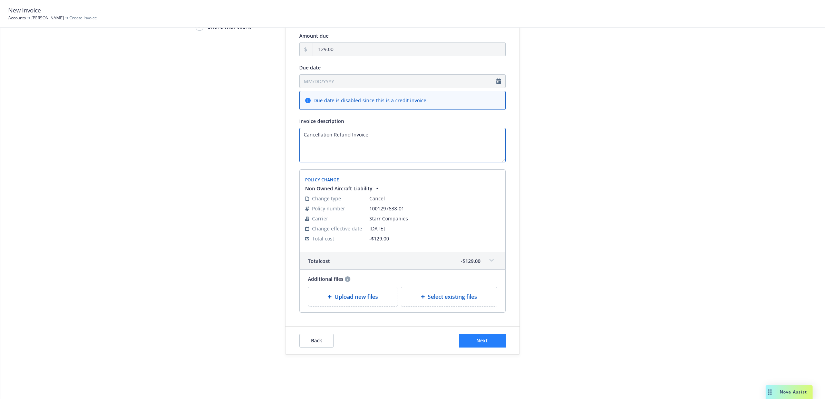
type textarea "Cancellation Refund Invoice"
click at [477, 341] on span "Next" at bounding box center [482, 340] width 11 height 7
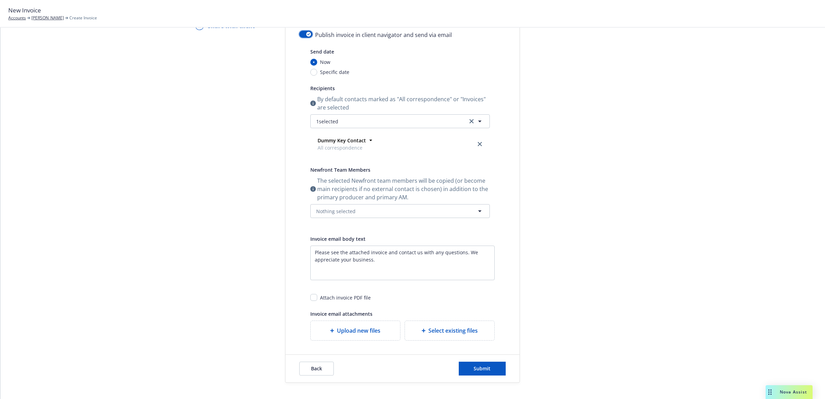
click at [303, 31] on button "button" at bounding box center [305, 34] width 13 height 7
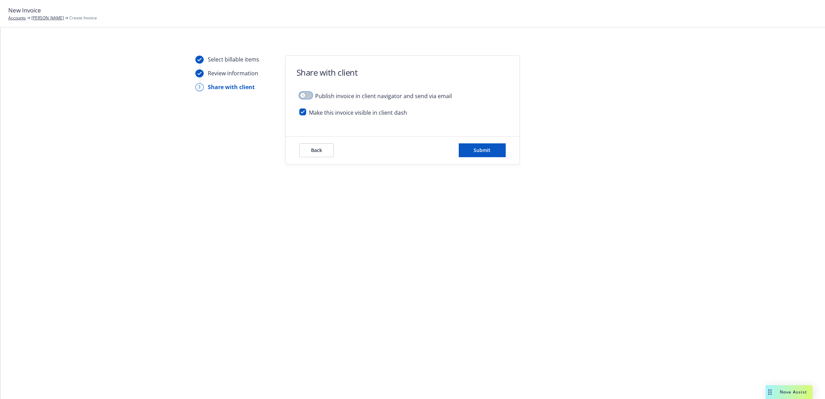
scroll to position [0, 0]
click at [494, 150] on button "Submit" at bounding box center [482, 150] width 47 height 14
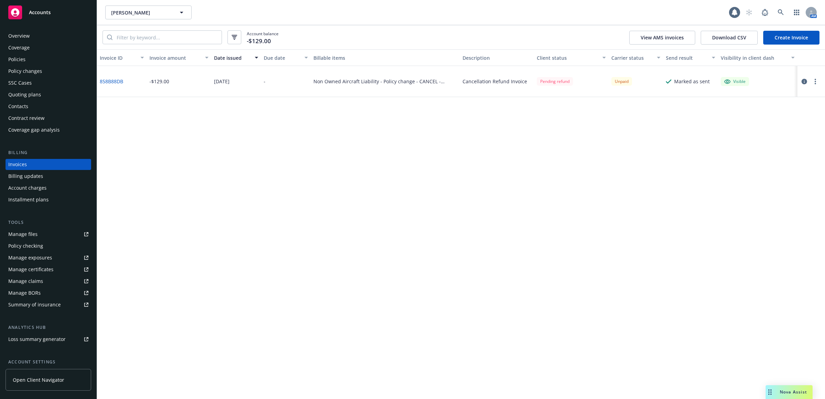
drag, startPoint x: 34, startPoint y: 63, endPoint x: 214, endPoint y: 83, distance: 182.1
click at [34, 63] on div "Policies" at bounding box center [48, 59] width 80 height 11
